Goal: Task Accomplishment & Management: Use online tool/utility

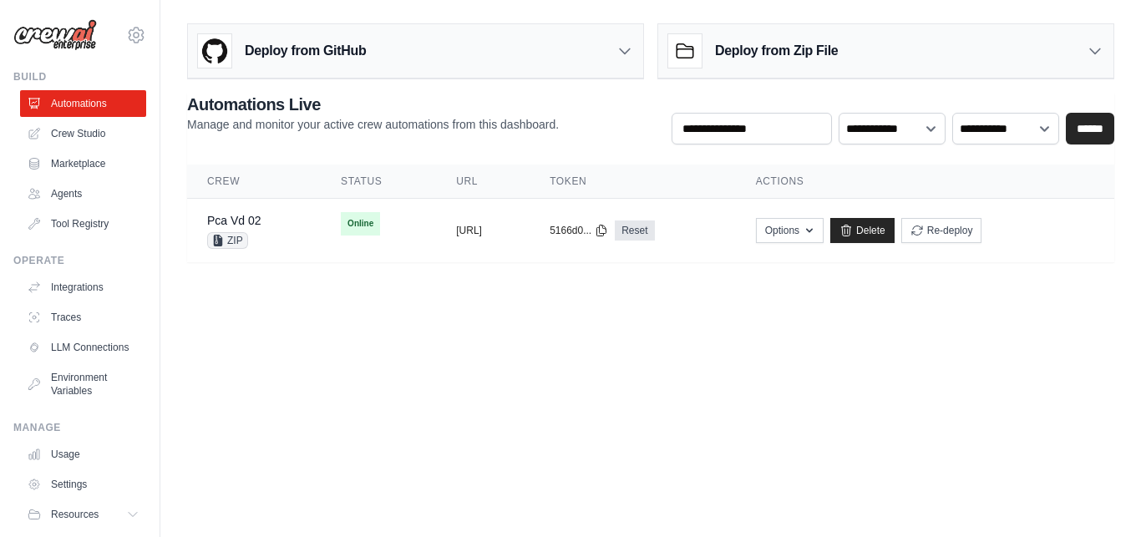
click at [314, 53] on h3 "Deploy from GitHub" at bounding box center [305, 51] width 121 height 20
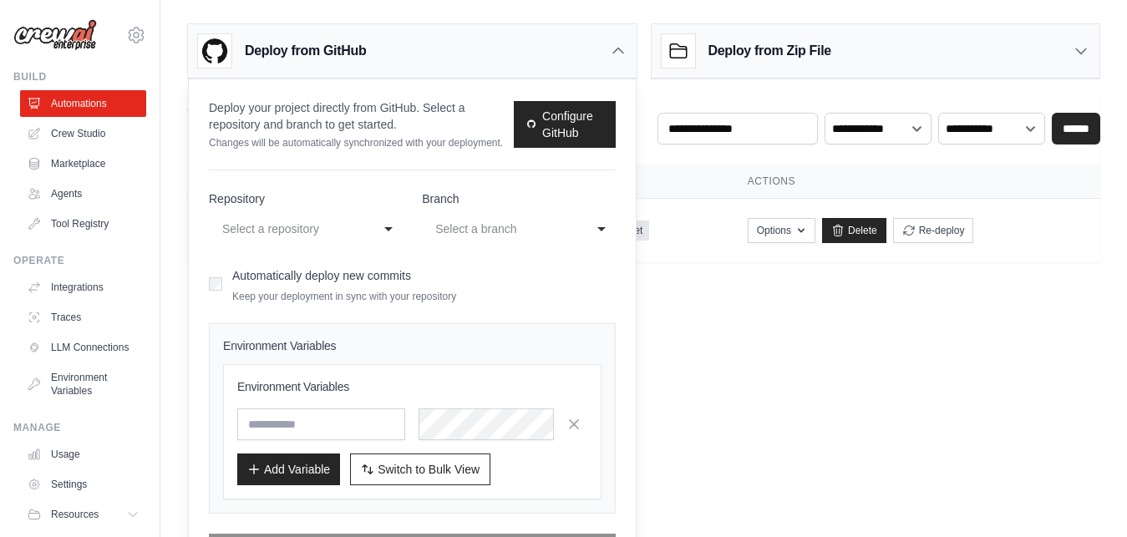
click at [749, 316] on body "[EMAIL_ADDRESS][DOMAIN_NAME] Settings Build Automations Crew Studio" at bounding box center [563, 268] width 1127 height 537
click at [623, 53] on icon at bounding box center [618, 50] width 10 height 5
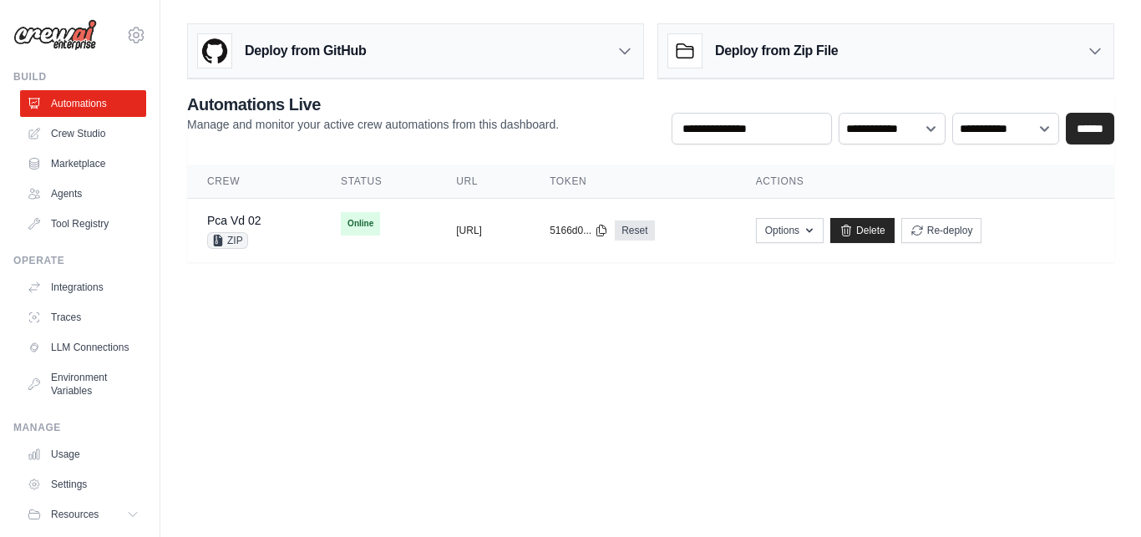
click at [758, 59] on h3 "Deploy from Zip File" at bounding box center [776, 51] width 123 height 20
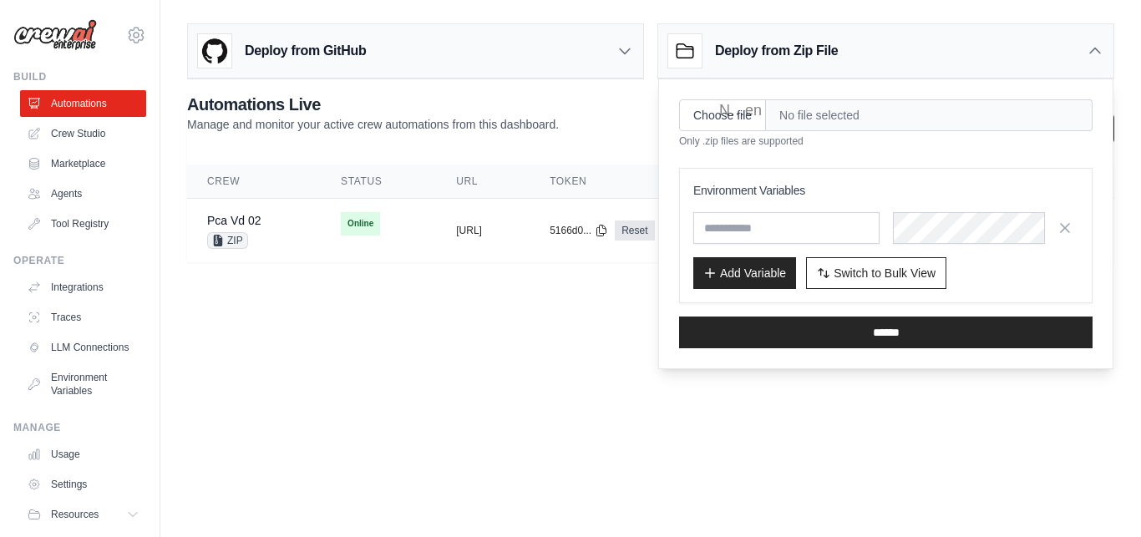
click at [766, 63] on div "Deploy from Zip File" at bounding box center [753, 50] width 170 height 33
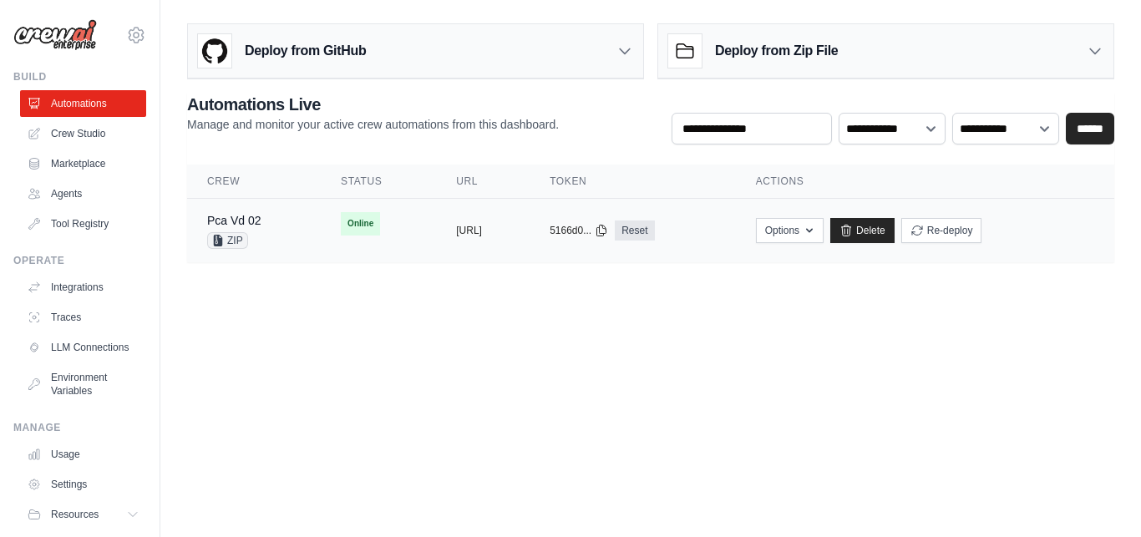
click at [262, 221] on div "Pca Vd 02 ZIP" at bounding box center [254, 230] width 94 height 37
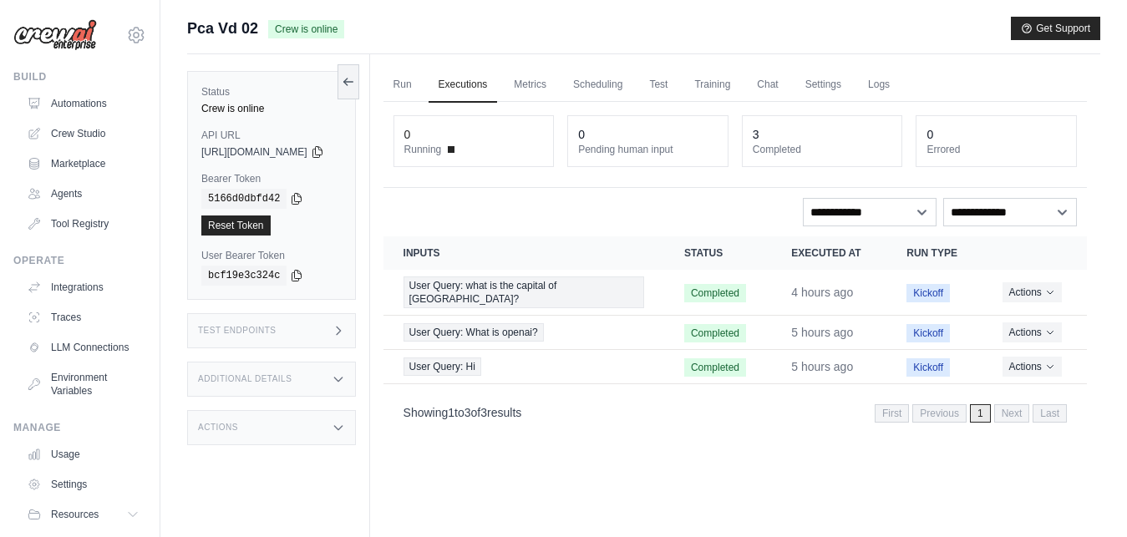
click at [350, 336] on div "Test Endpoints" at bounding box center [271, 330] width 169 height 35
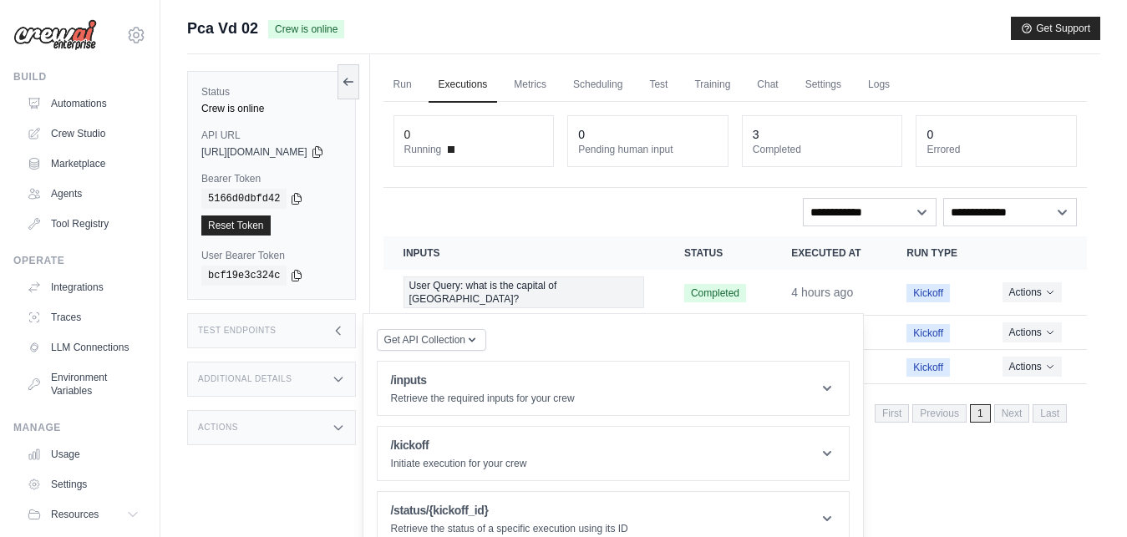
scroll to position [71, 0]
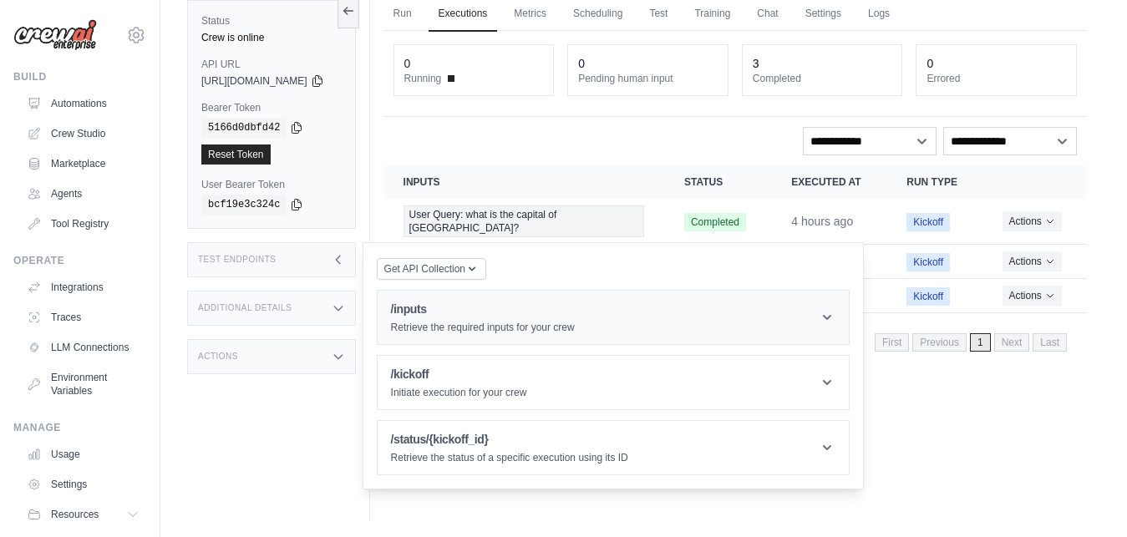
click at [437, 313] on h1 "/inputs" at bounding box center [483, 309] width 184 height 17
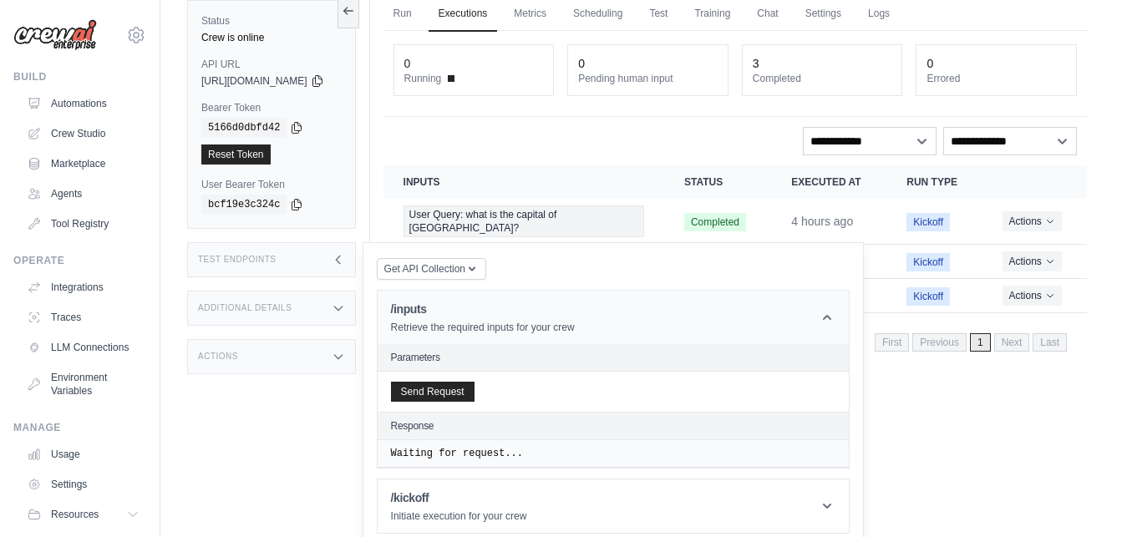
click at [437, 313] on h1 "/inputs" at bounding box center [483, 309] width 184 height 17
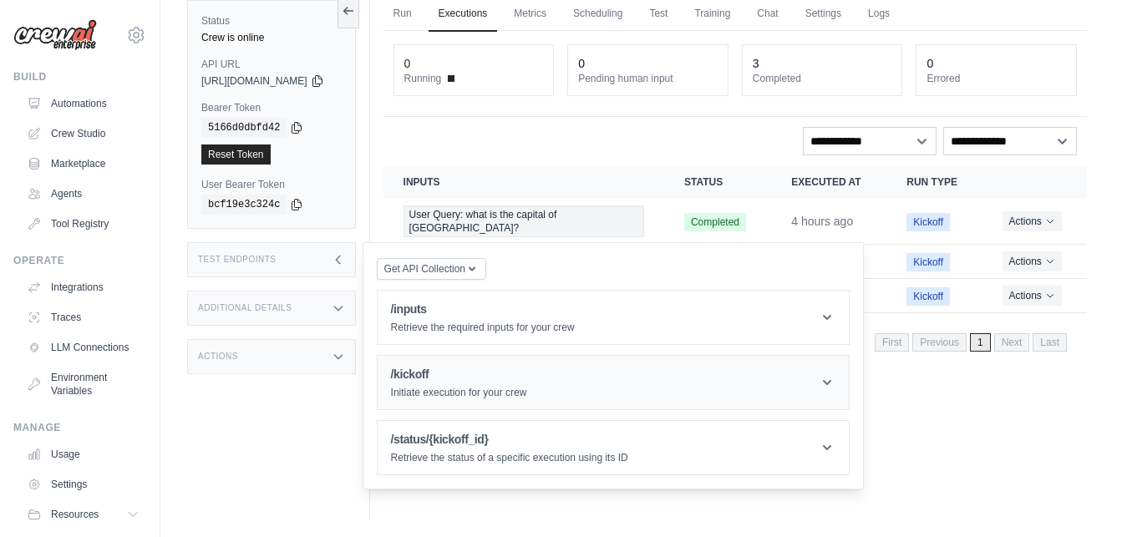
click at [446, 378] on h1 "/kickoff" at bounding box center [459, 374] width 136 height 17
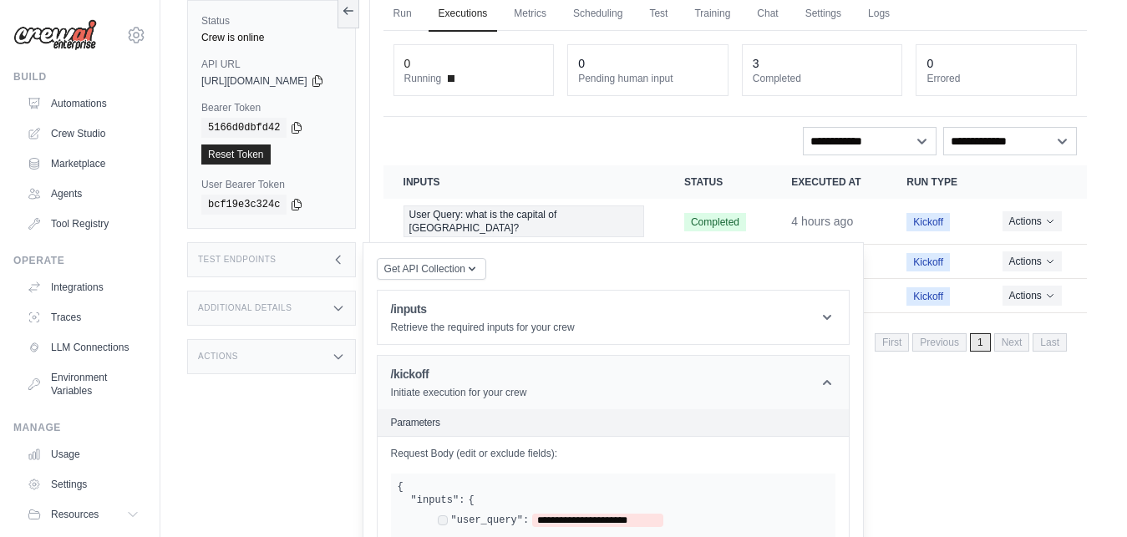
click at [446, 378] on h1 "/kickoff" at bounding box center [459, 374] width 136 height 17
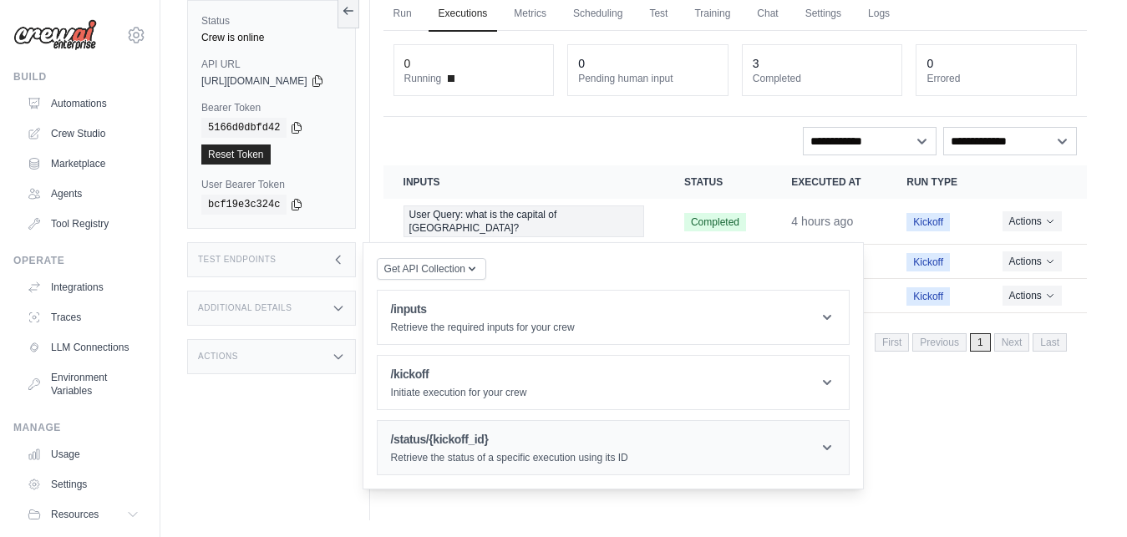
click at [458, 441] on h1 "/status/{kickoff_id}" at bounding box center [509, 439] width 237 height 17
click at [562, 434] on h1 "/status/{kickoff_id}" at bounding box center [509, 439] width 237 height 17
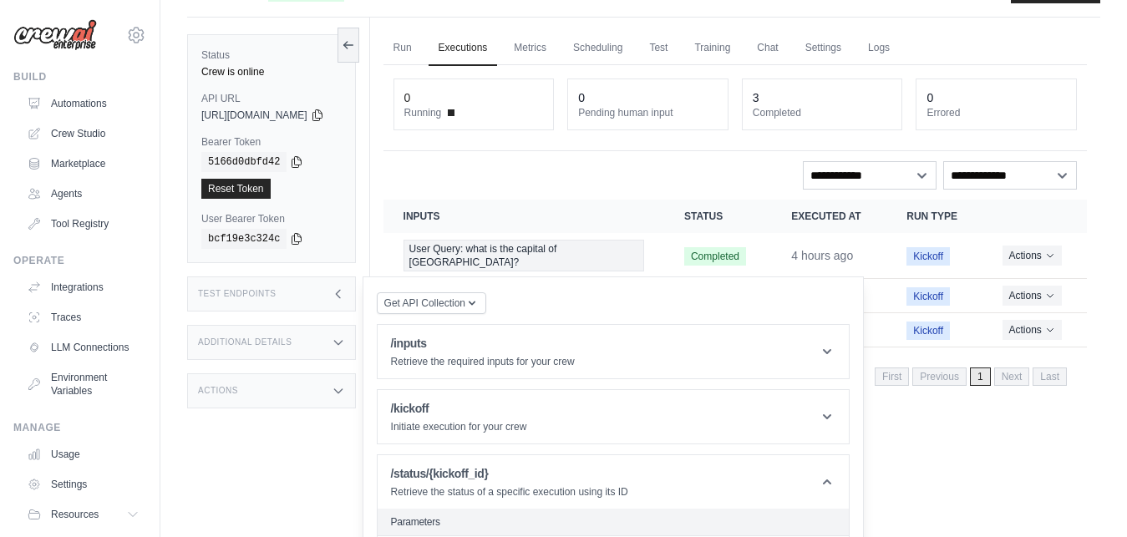
scroll to position [26, 0]
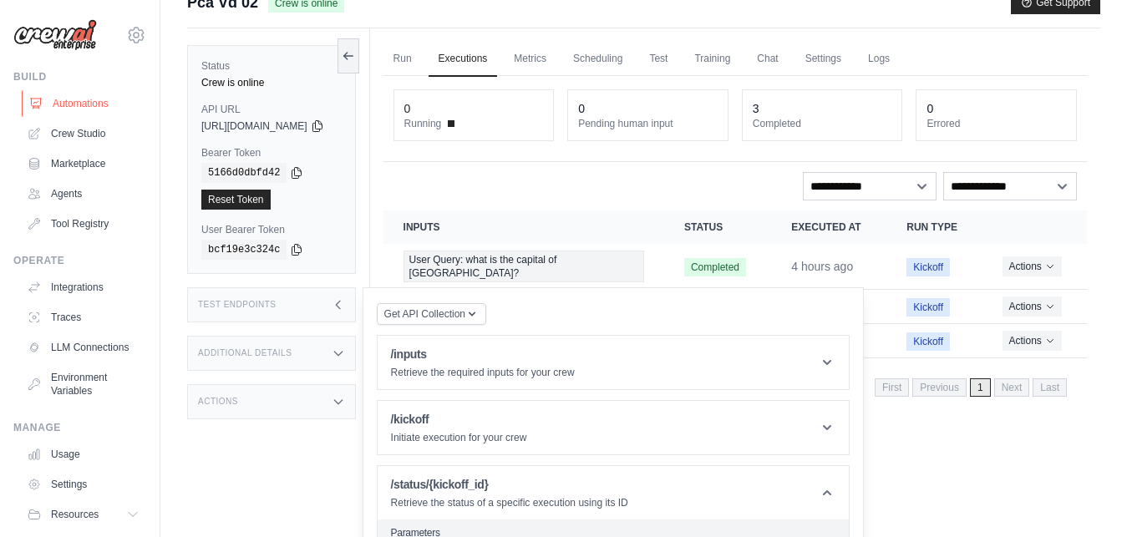
click at [77, 99] on link "Automations" at bounding box center [85, 103] width 126 height 27
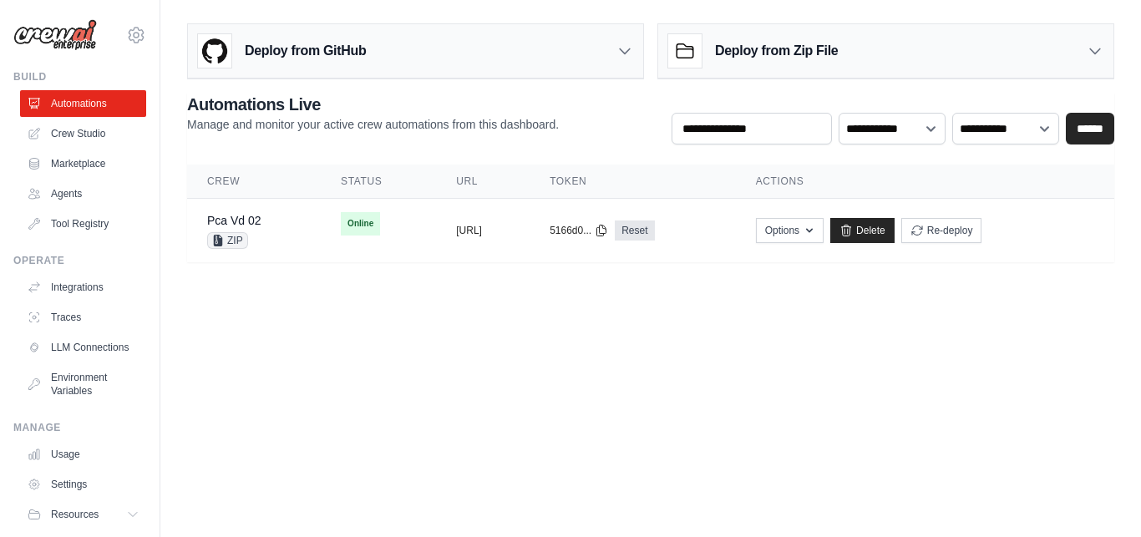
click at [431, 48] on div "Deploy from GitHub" at bounding box center [415, 51] width 455 height 54
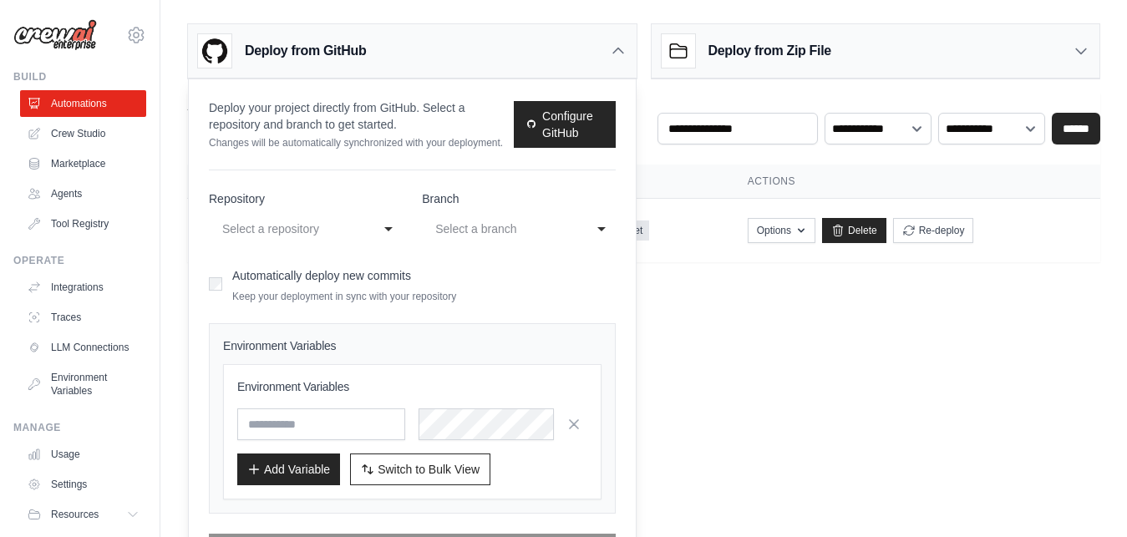
click at [256, 234] on div "Select a repository" at bounding box center [288, 229] width 133 height 20
click at [548, 282] on div "Automatically deploy new commits Keep your deployment in sync with your reposit…" at bounding box center [412, 283] width 407 height 39
click at [291, 425] on input "text" at bounding box center [321, 425] width 168 height 32
click at [612, 54] on icon at bounding box center [618, 51] width 17 height 17
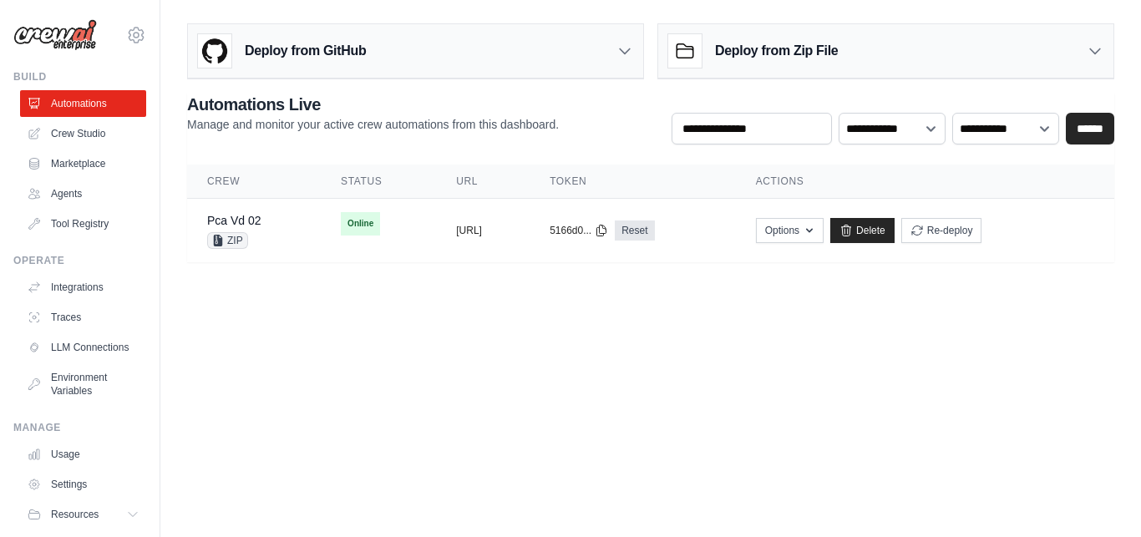
click at [840, 58] on div "Deploy from Zip File" at bounding box center [885, 51] width 455 height 54
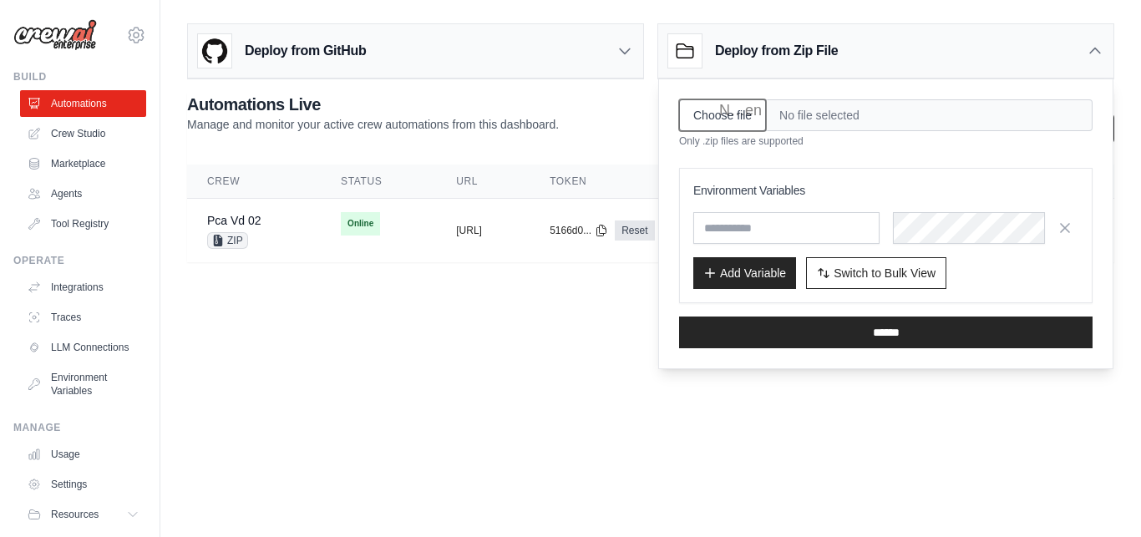
click at [739, 112] on input "Choose file" at bounding box center [722, 115] width 87 height 32
type input "**********"
click at [0, 0] on input "text" at bounding box center [0, 0] width 0 height 0
click at [1064, 236] on button "button" at bounding box center [1065, 227] width 27 height 27
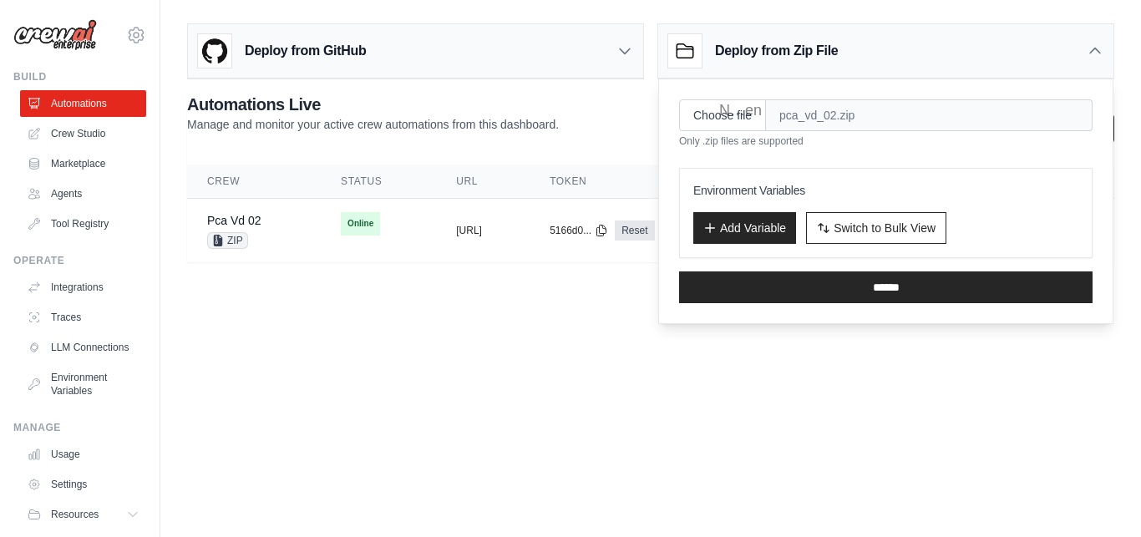
click at [561, 311] on body "[EMAIL_ADDRESS][DOMAIN_NAME] Settings Build Automations Crew Studio" at bounding box center [570, 268] width 1141 height 537
click at [1096, 47] on icon at bounding box center [1095, 51] width 17 height 17
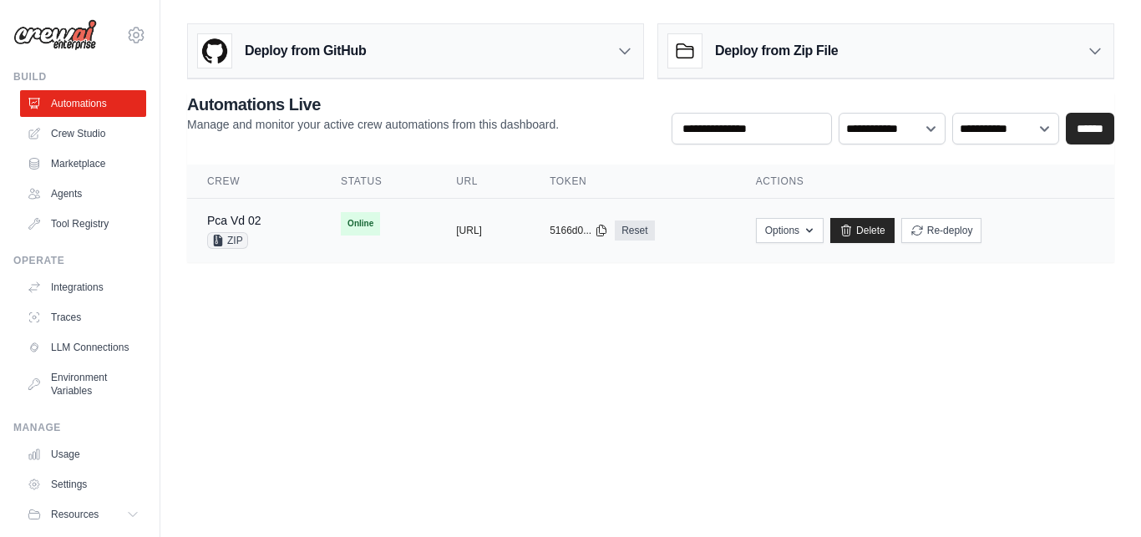
click at [266, 221] on div "Pca Vd 02 ZIP" at bounding box center [254, 230] width 94 height 37
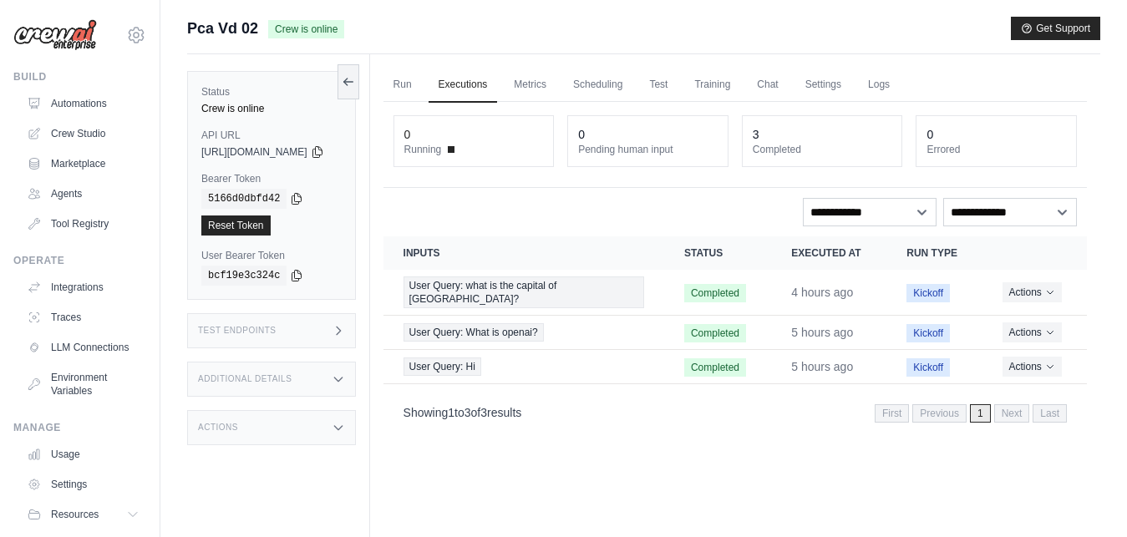
click at [276, 336] on div "Test Endpoints" at bounding box center [271, 330] width 169 height 35
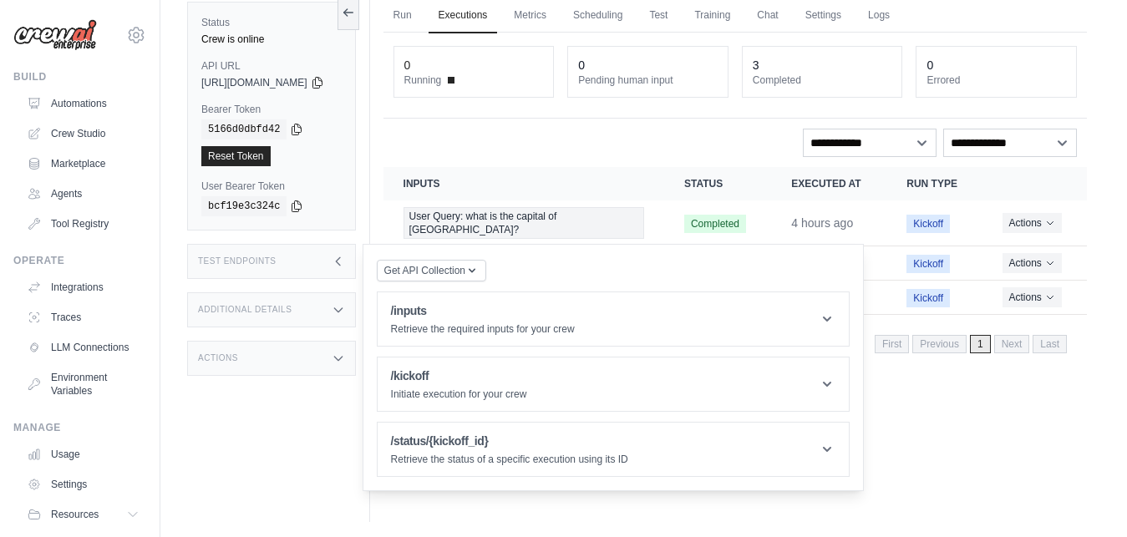
scroll to position [70, 0]
click at [447, 309] on h1 "/inputs" at bounding box center [483, 310] width 184 height 17
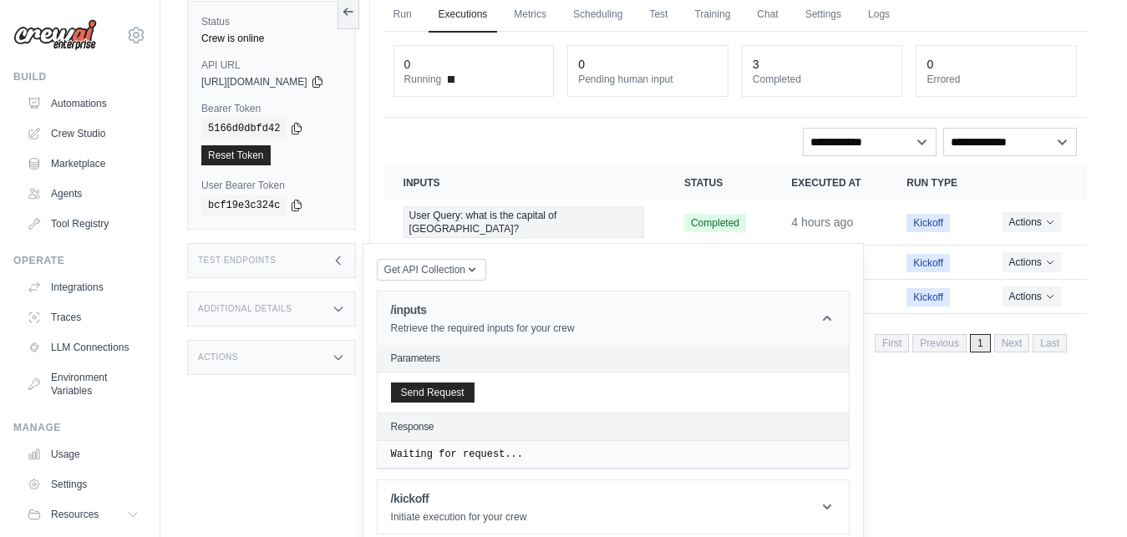
click at [439, 314] on h1 "/inputs" at bounding box center [483, 310] width 184 height 17
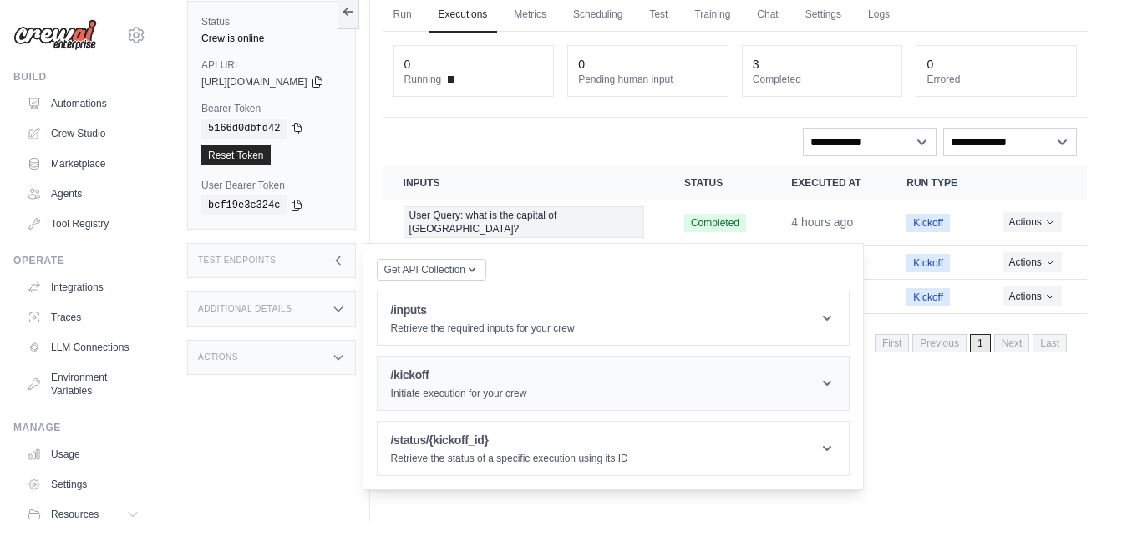
click at [448, 382] on h1 "/kickoff" at bounding box center [459, 375] width 136 height 17
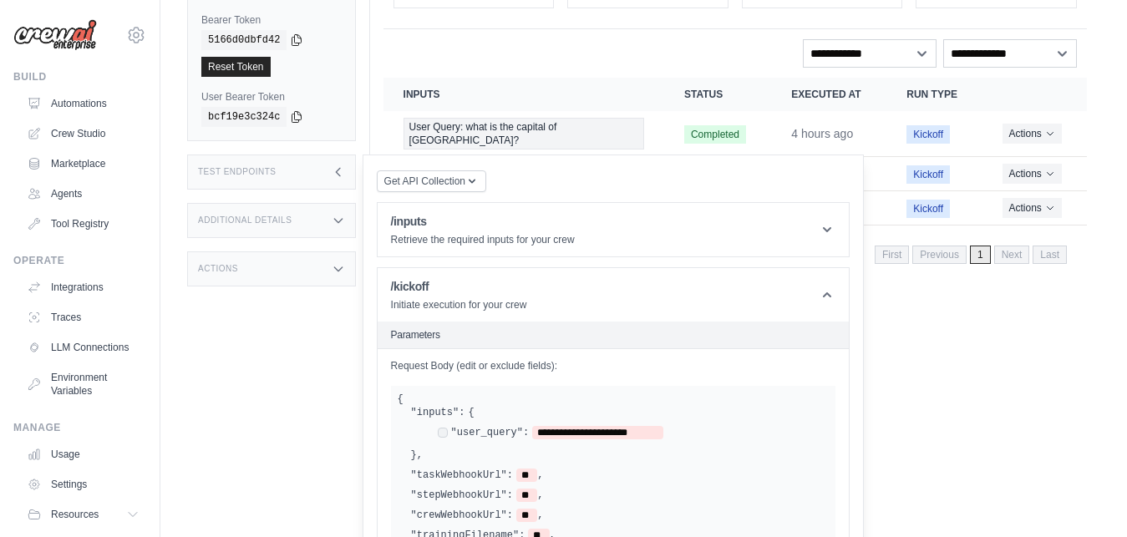
scroll to position [163, 0]
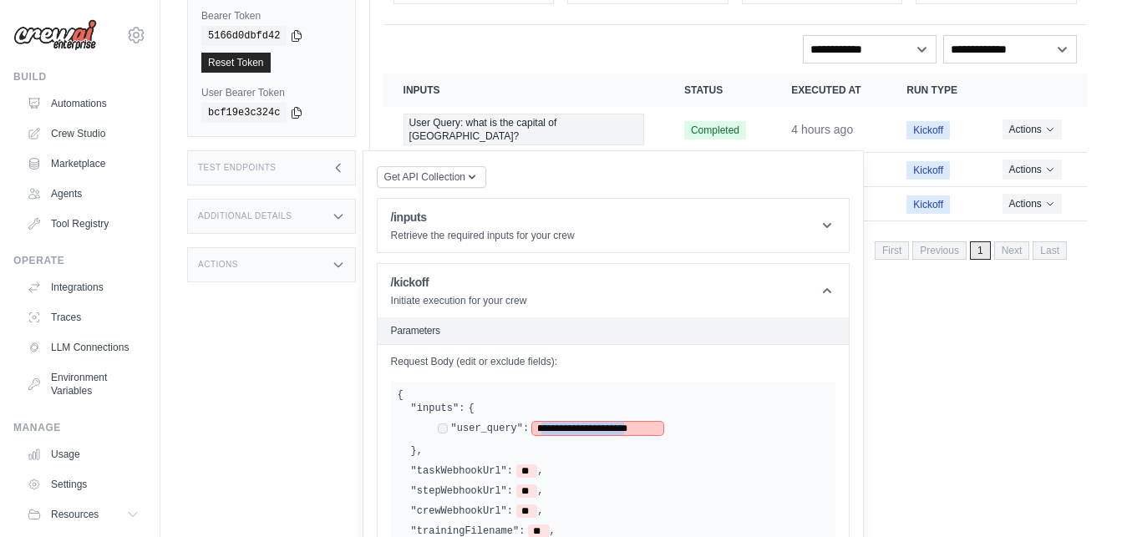
drag, startPoint x: 562, startPoint y: 429, endPoint x: 675, endPoint y: 425, distance: 112.9
click at [663, 425] on span "**********" at bounding box center [597, 428] width 131 height 13
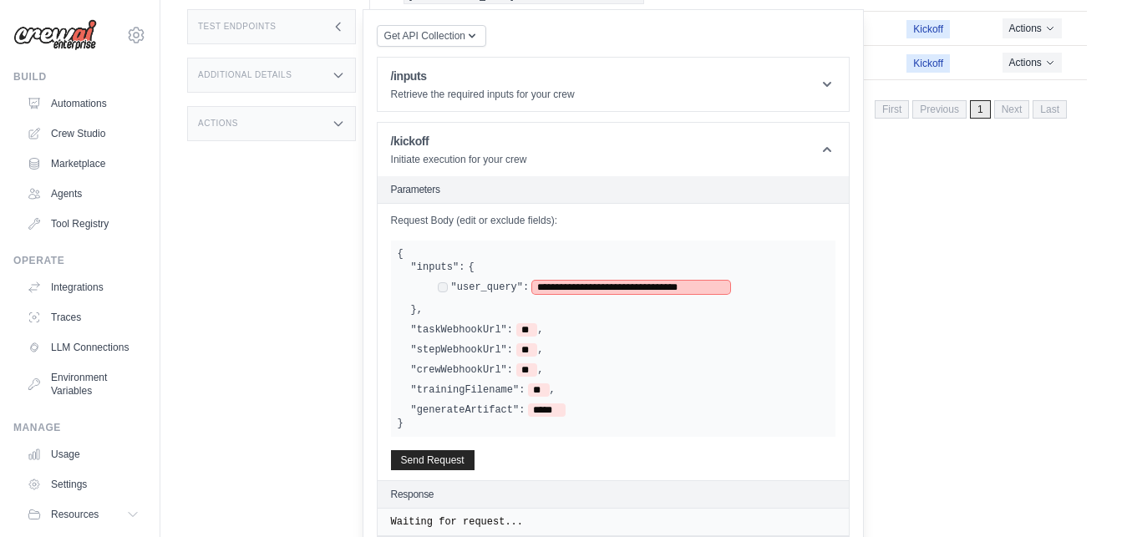
scroll to position [310, 0]
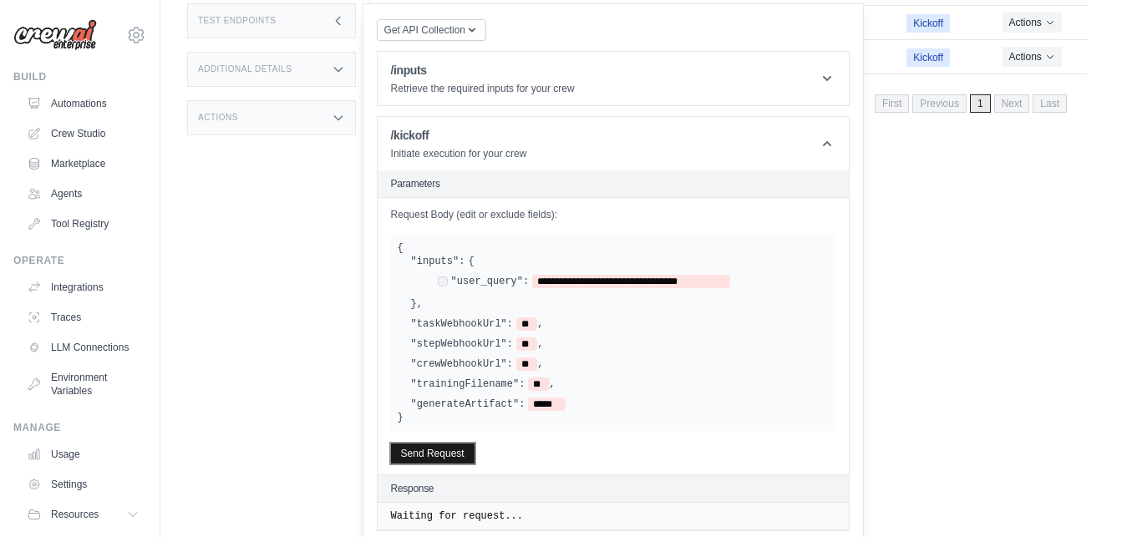
click at [452, 460] on button "Send Request" at bounding box center [433, 454] width 84 height 20
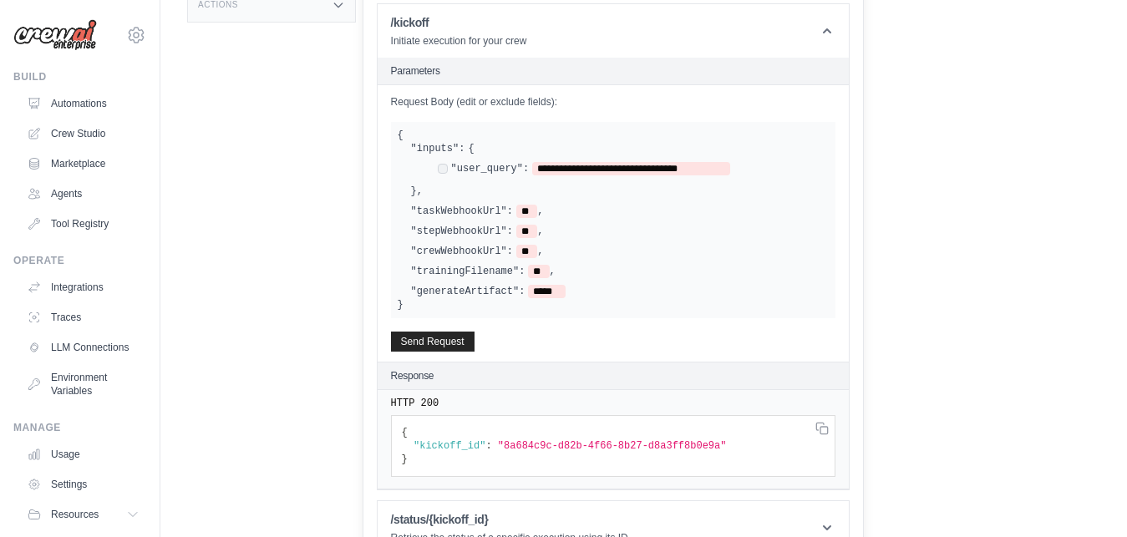
scroll to position [424, 0]
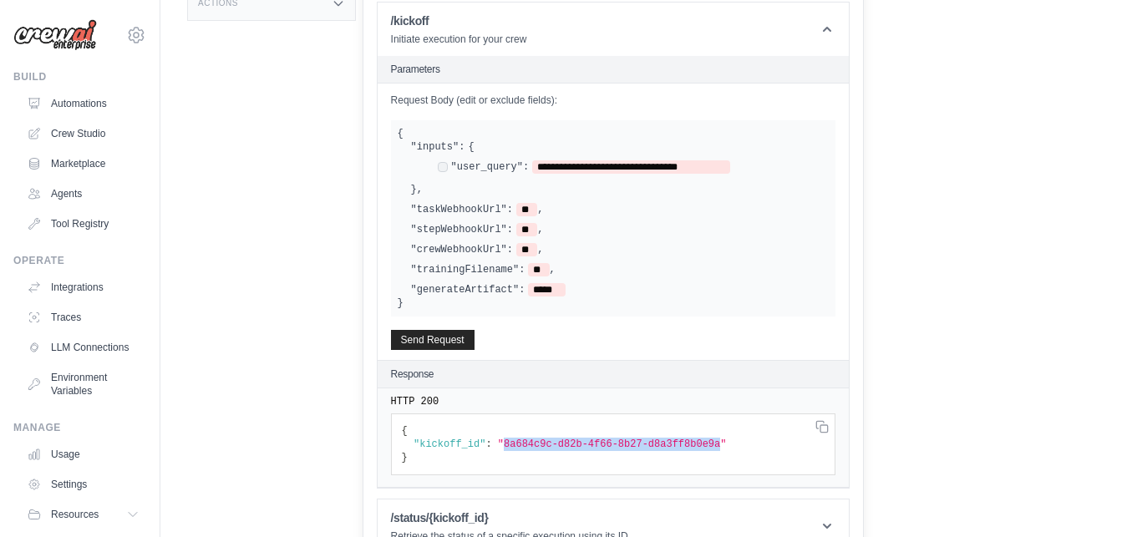
drag, startPoint x: 521, startPoint y: 446, endPoint x: 720, endPoint y: 445, distance: 198.8
click at [720, 445] on span ""8a684c9c-d82b-4f66-8b27-d8a3ff8b0e9a"" at bounding box center [612, 445] width 229 height 12
copy span "8a684c9c-d82b-4f66-8b27-d8a3ff8b0e9a"
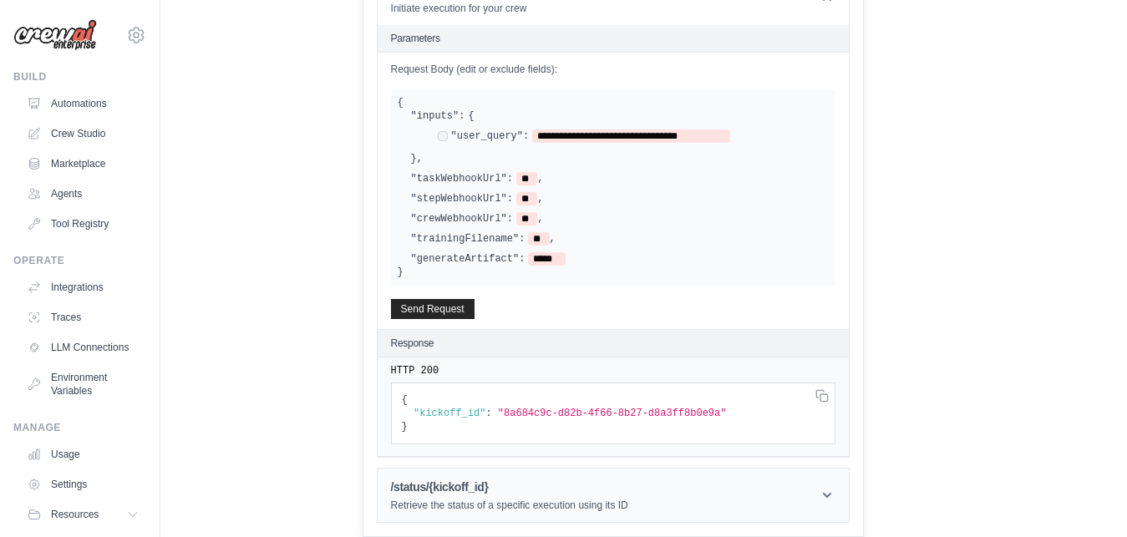
click at [536, 485] on h1 "/status/{kickoff_id}" at bounding box center [509, 487] width 237 height 17
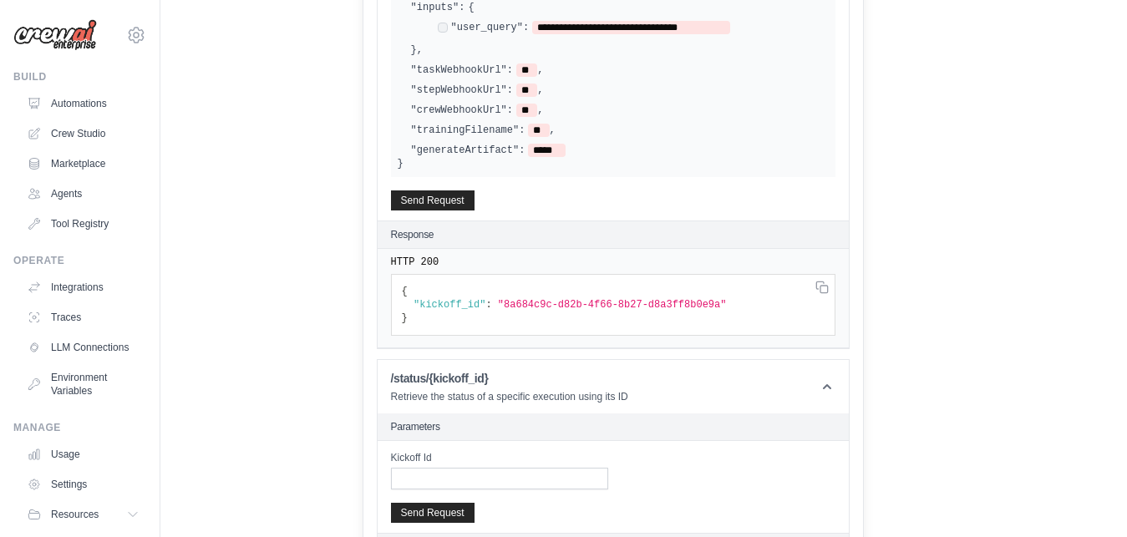
scroll to position [570, 0]
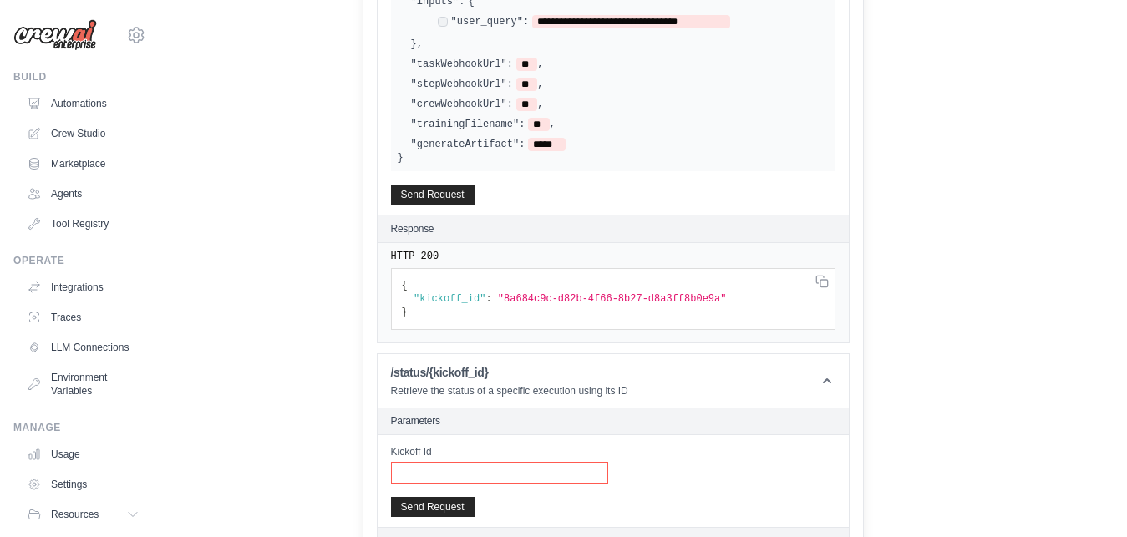
click at [476, 472] on input "Kickoff Id" at bounding box center [499, 473] width 217 height 22
paste input "**********"
type input "**********"
click at [464, 502] on button "Send Request" at bounding box center [433, 506] width 84 height 20
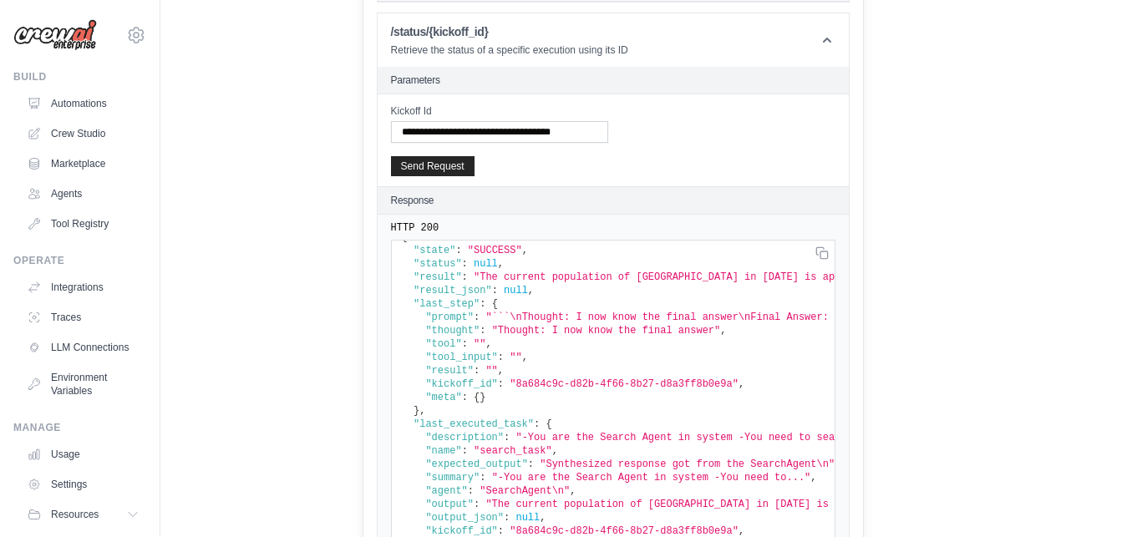
scroll to position [18, 0]
drag, startPoint x: 499, startPoint y: 278, endPoint x: 715, endPoint y: 281, distance: 216.4
click at [715, 281] on span ""The current population of India in 2023 is approximately 1.438 billion people,…" at bounding box center [1093, 279] width 1239 height 12
click at [731, 280] on span ""The current population of India in 2023 is approximately 1.438 billion people,…" at bounding box center [1093, 279] width 1239 height 12
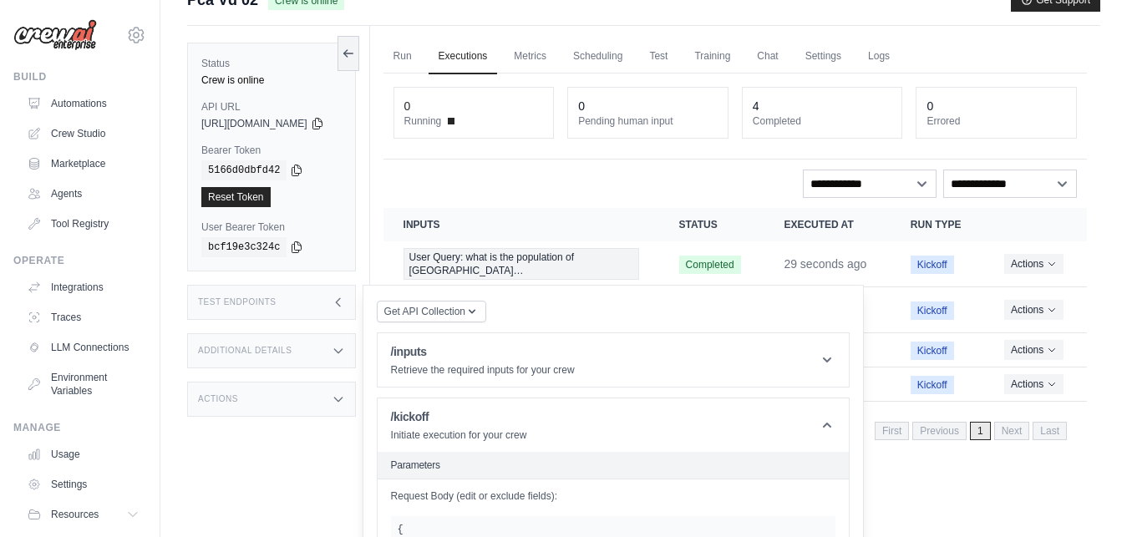
scroll to position [9, 0]
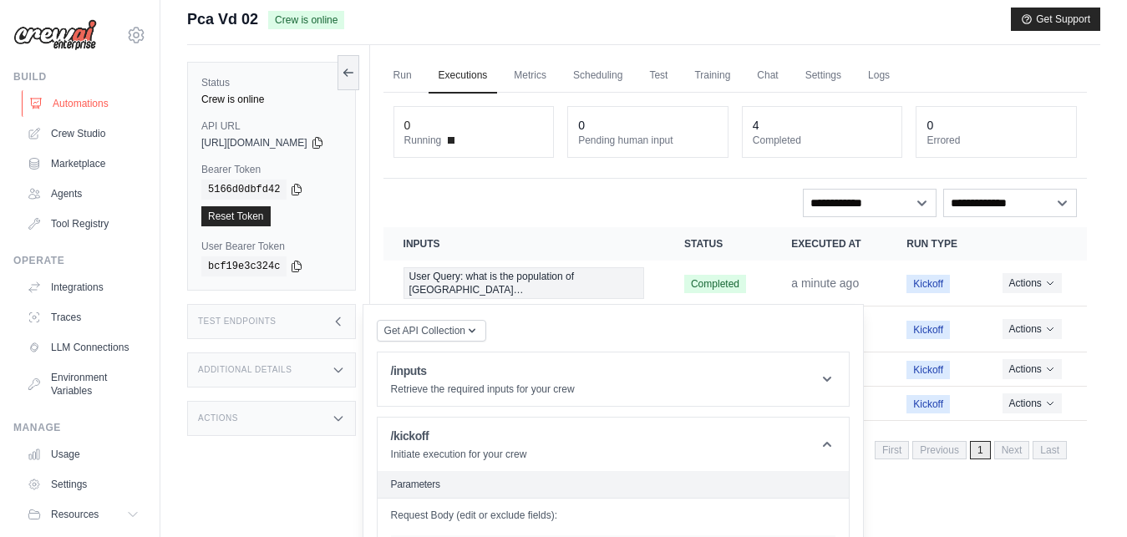
click at [91, 99] on link "Automations" at bounding box center [85, 103] width 126 height 27
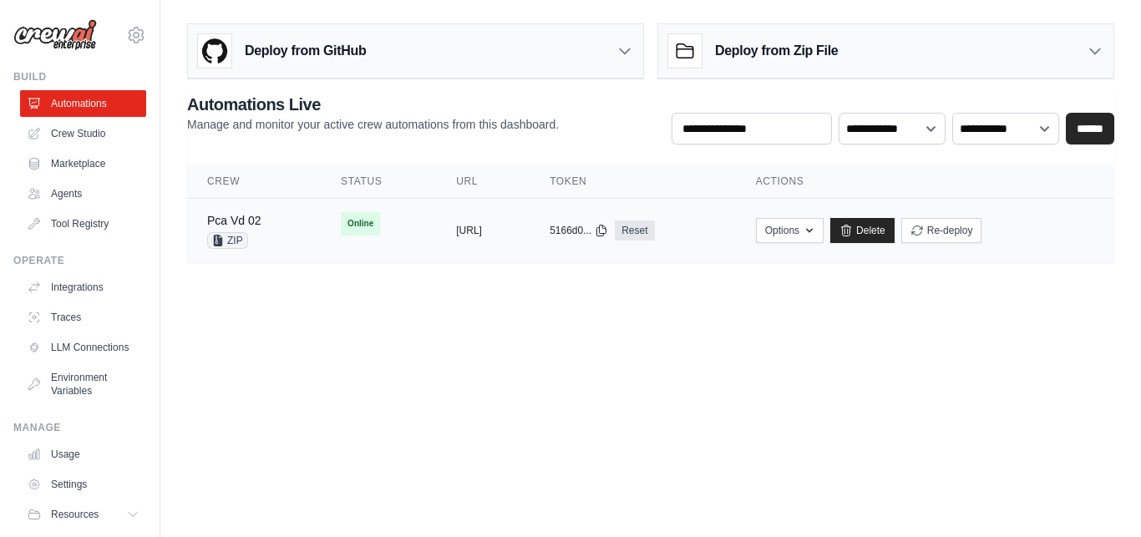
click at [255, 213] on div "Pca Vd 02" at bounding box center [234, 220] width 54 height 17
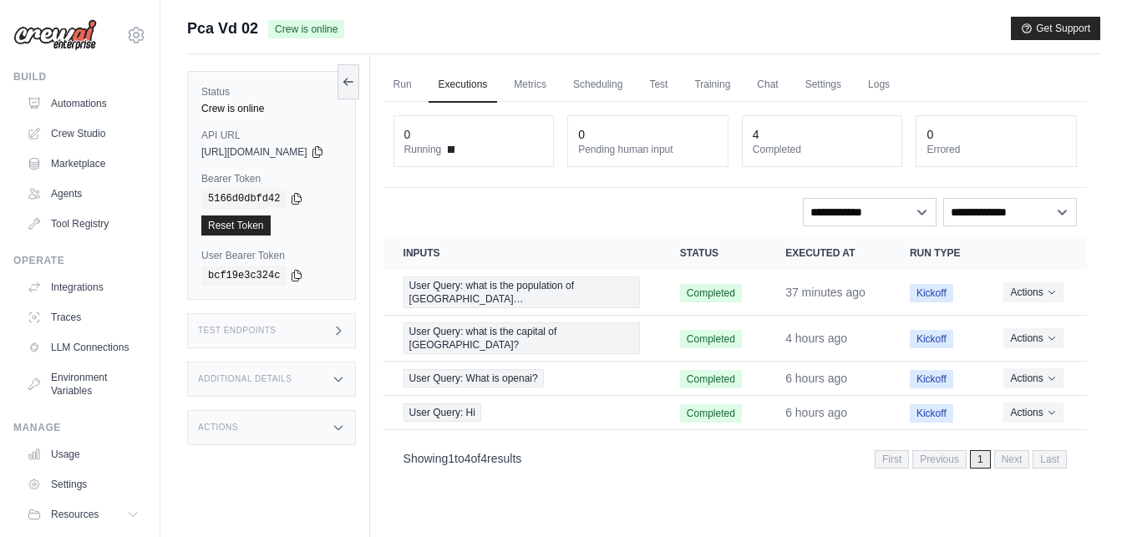
click at [285, 332] on div "Test Endpoints" at bounding box center [271, 330] width 169 height 35
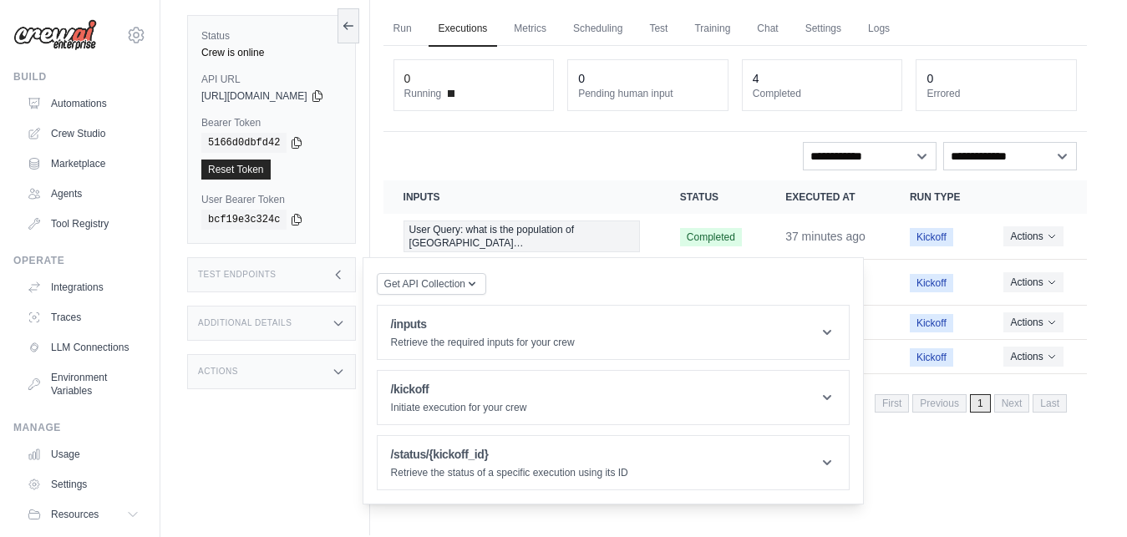
scroll to position [71, 0]
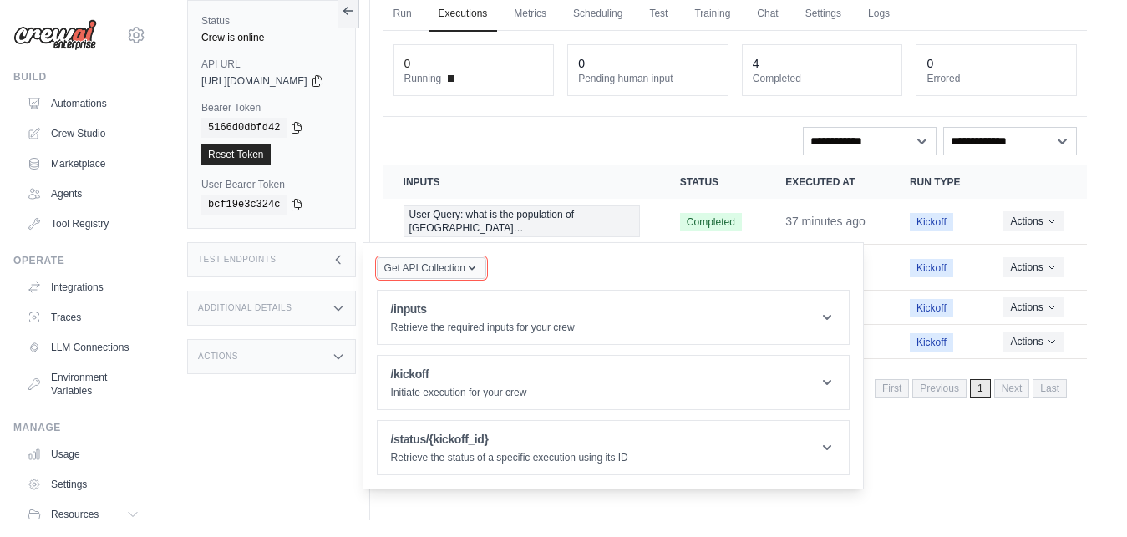
click at [465, 262] on span "Get API Collection" at bounding box center [424, 268] width 81 height 13
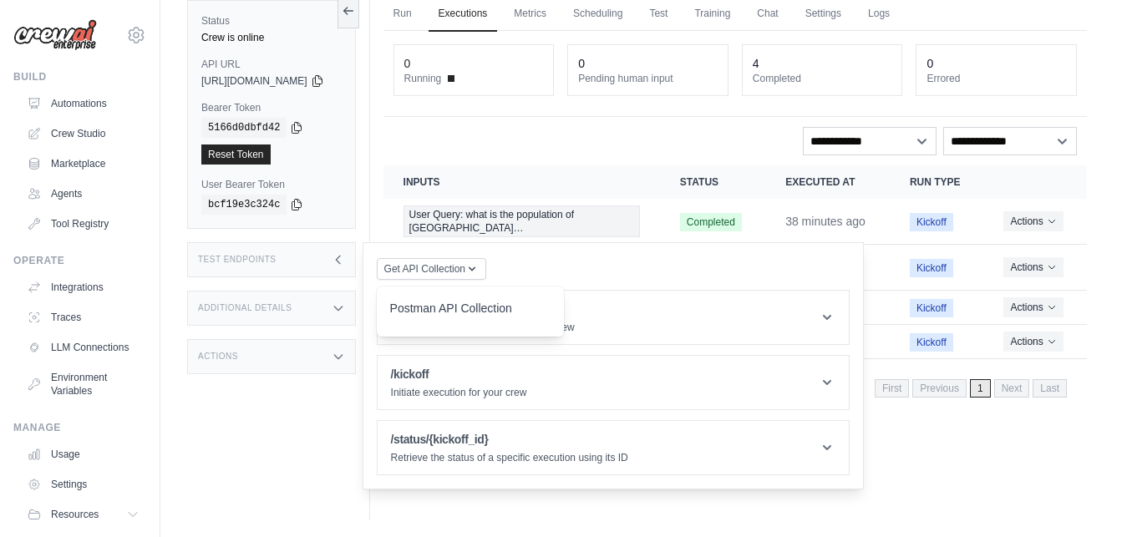
click at [637, 263] on div "Get API Collection Postman API Collection /inputs Retrieve the required inputs …" at bounding box center [613, 365] width 473 height 219
